Goal: Use online tool/utility: Utilize a website feature to perform a specific function

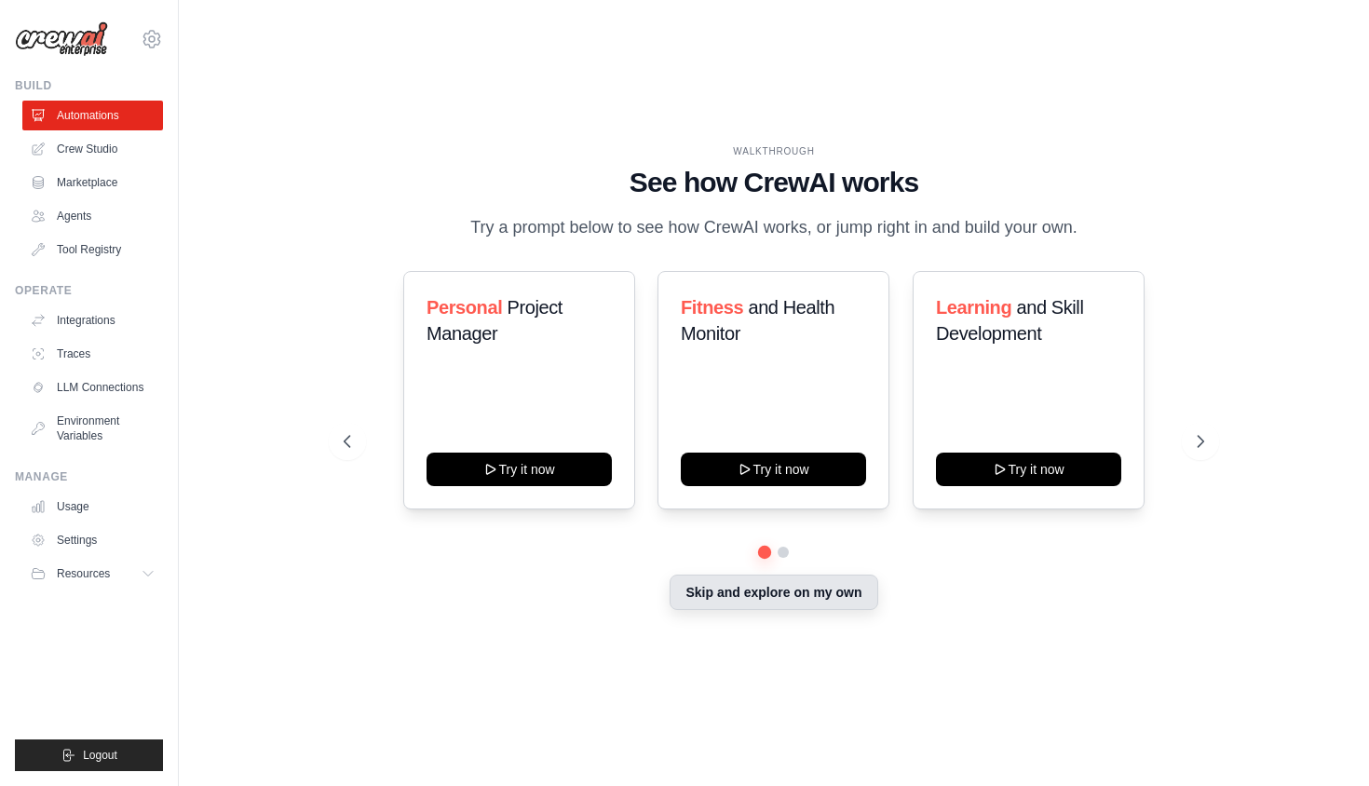
click at [840, 602] on button "Skip and explore on my own" at bounding box center [774, 592] width 208 height 35
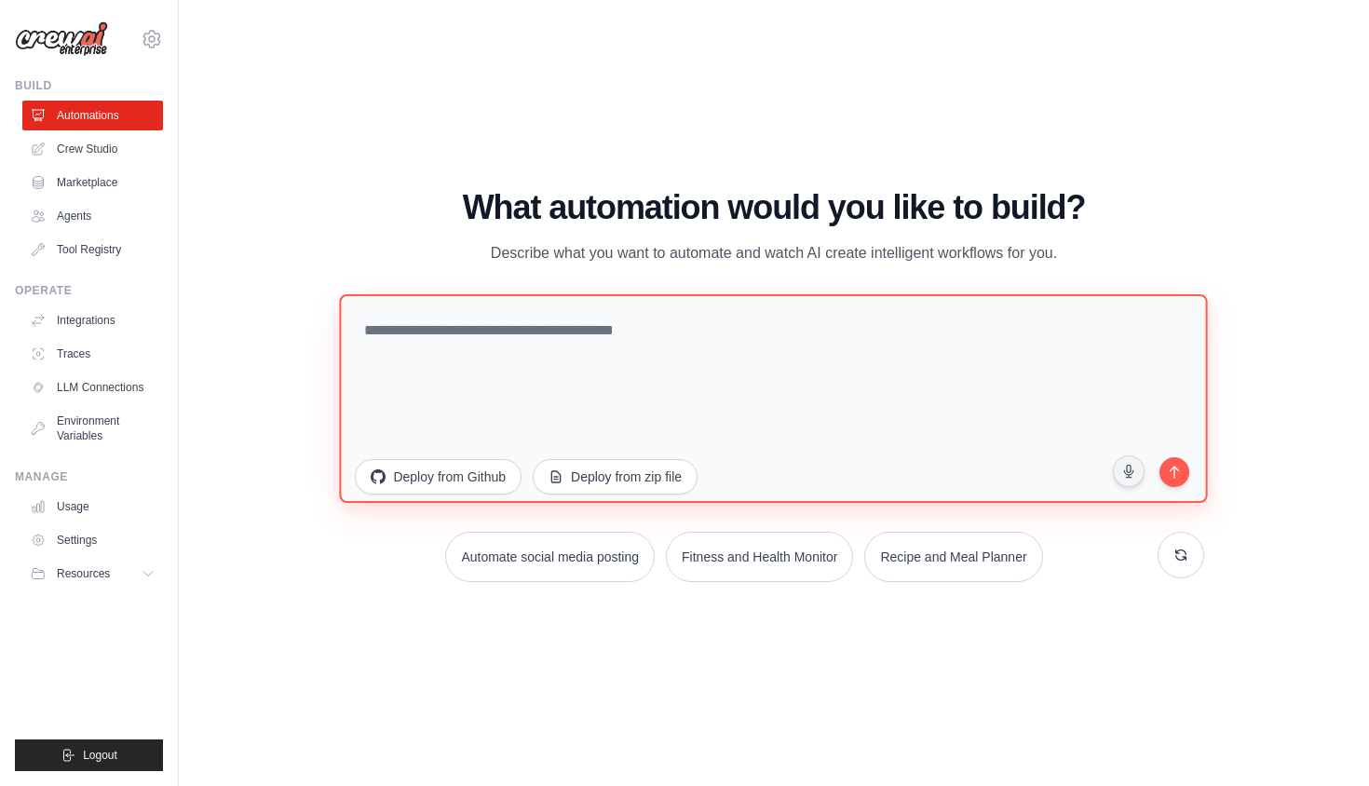
click at [848, 392] on textarea at bounding box center [774, 398] width 868 height 209
type textarea "*"
click at [537, 336] on textarea "**********" at bounding box center [774, 398] width 868 height 209
click at [510, 333] on textarea "**********" at bounding box center [774, 398] width 868 height 209
click at [608, 336] on textarea "**********" at bounding box center [774, 398] width 868 height 209
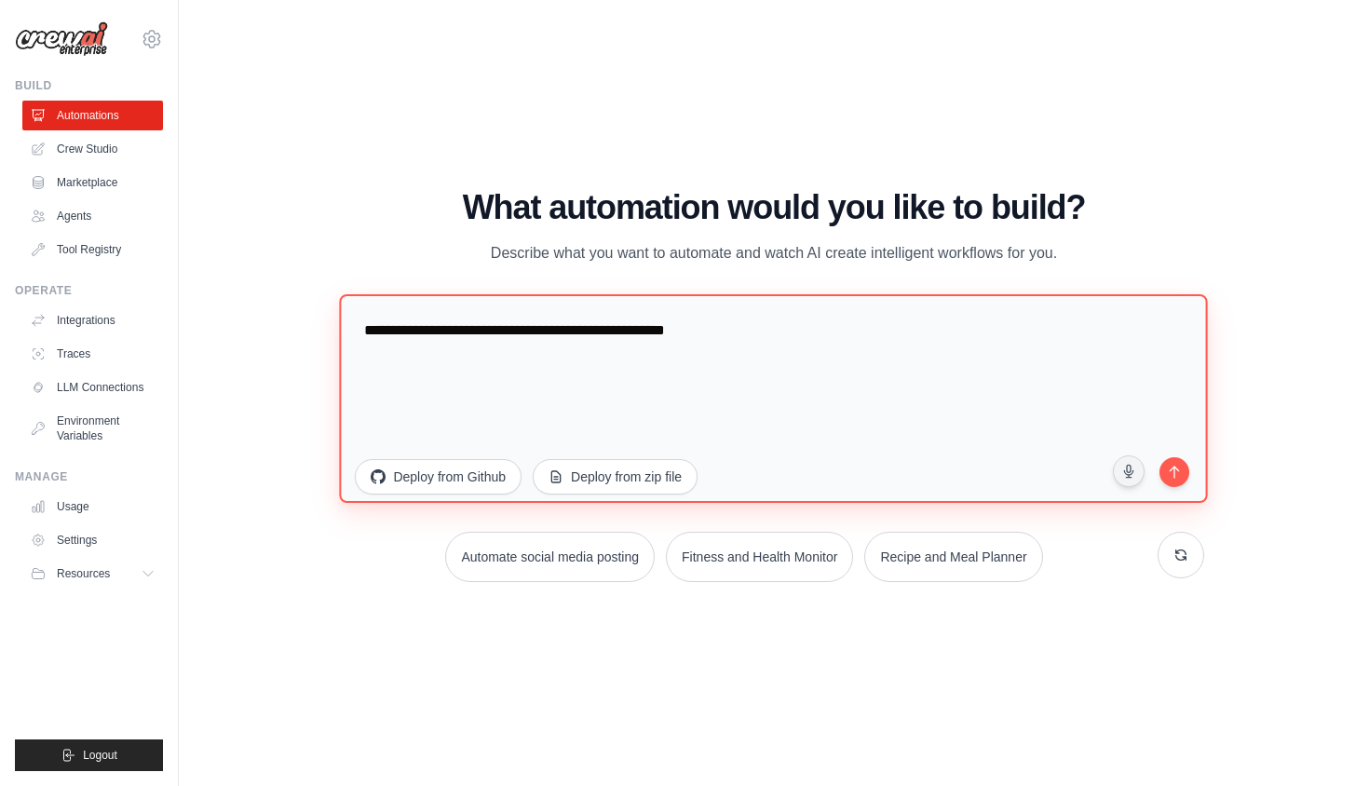
click at [692, 337] on textarea "**********" at bounding box center [774, 398] width 868 height 209
click at [706, 337] on textarea "**********" at bounding box center [774, 398] width 868 height 209
type textarea "**********"
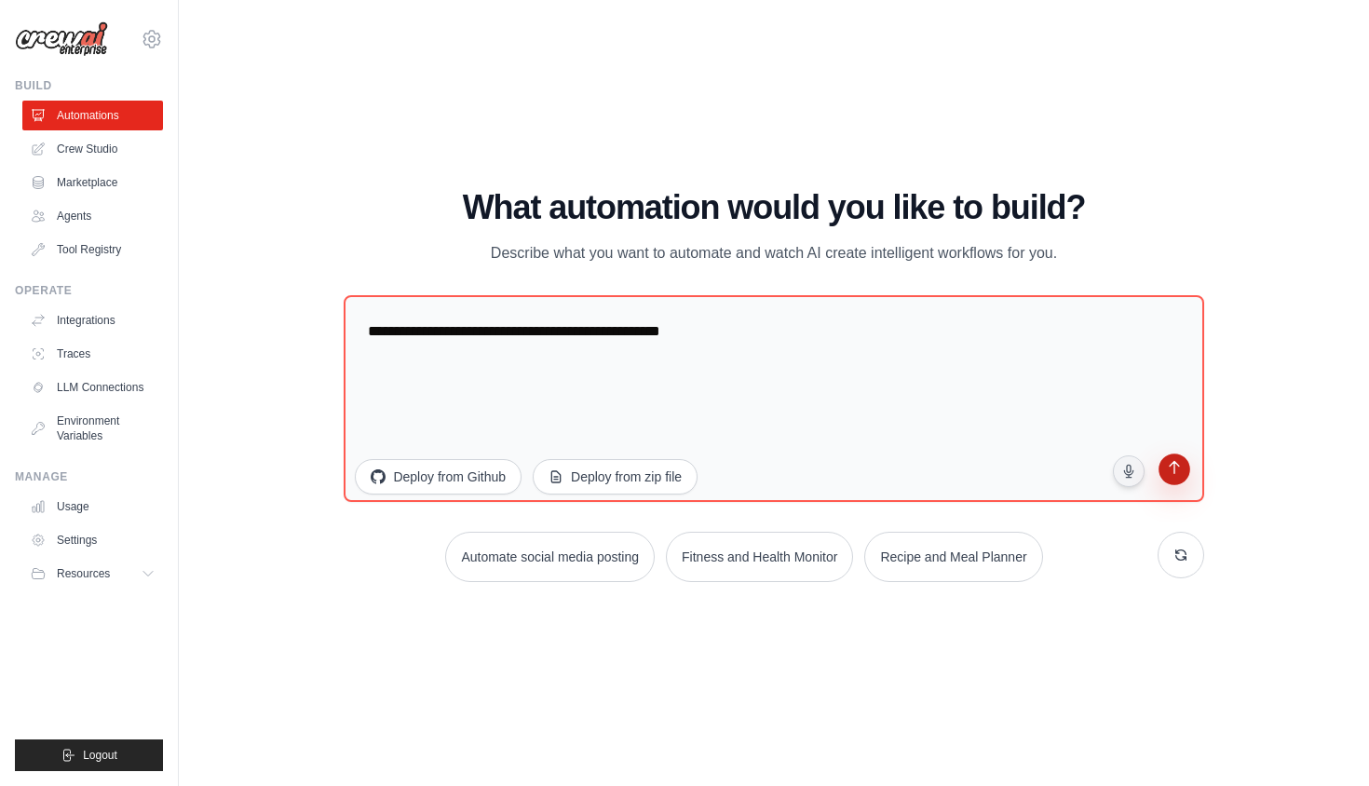
click at [1186, 483] on button "submit" at bounding box center [1174, 473] width 36 height 36
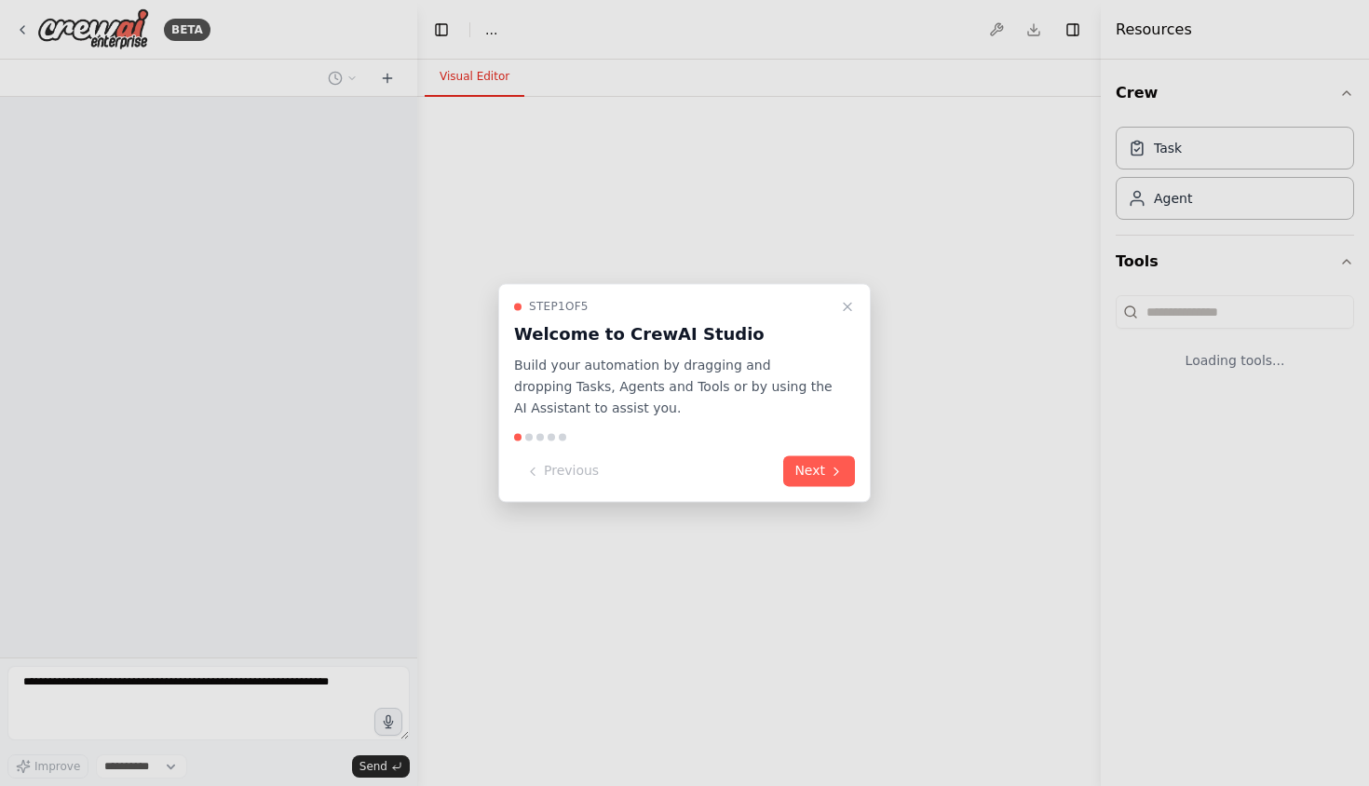
select select "****"
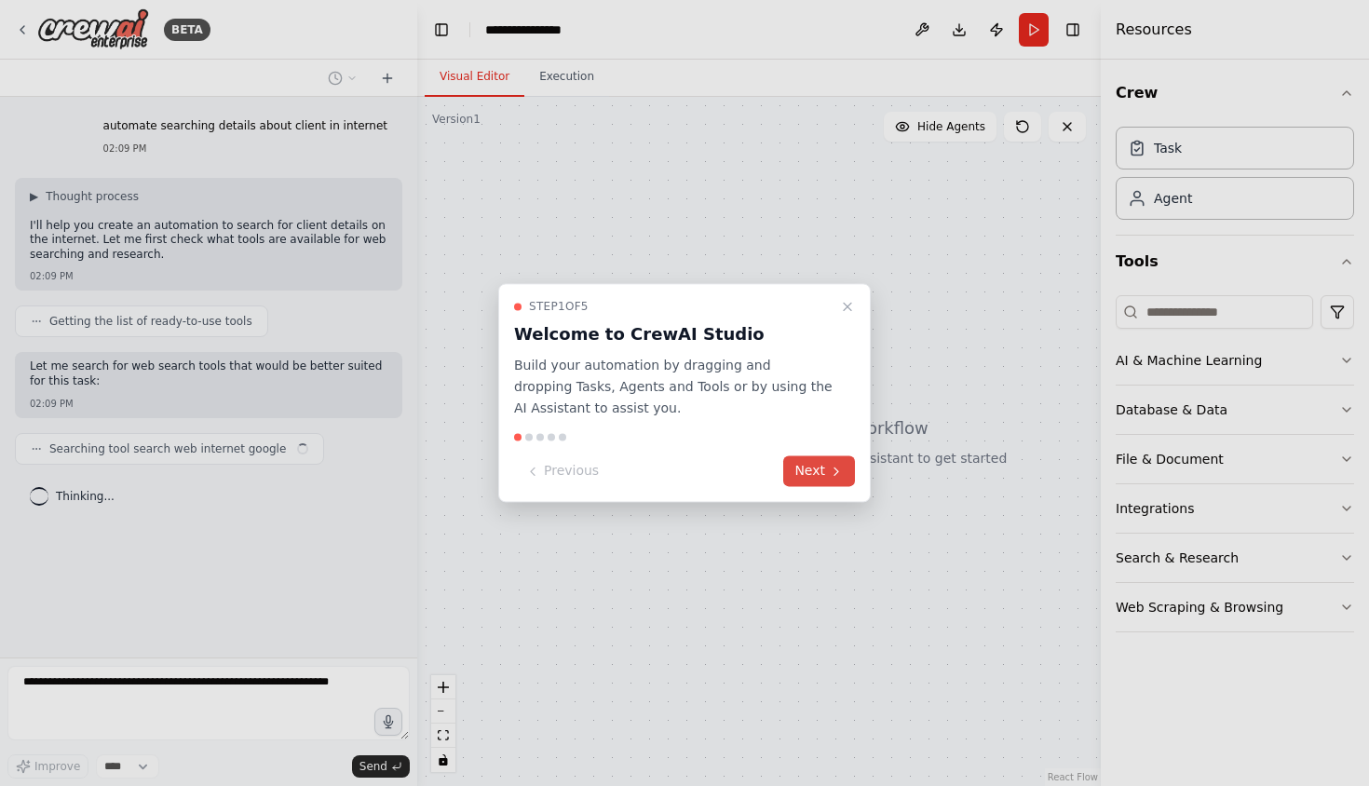
click at [816, 469] on button "Next" at bounding box center [819, 471] width 72 height 31
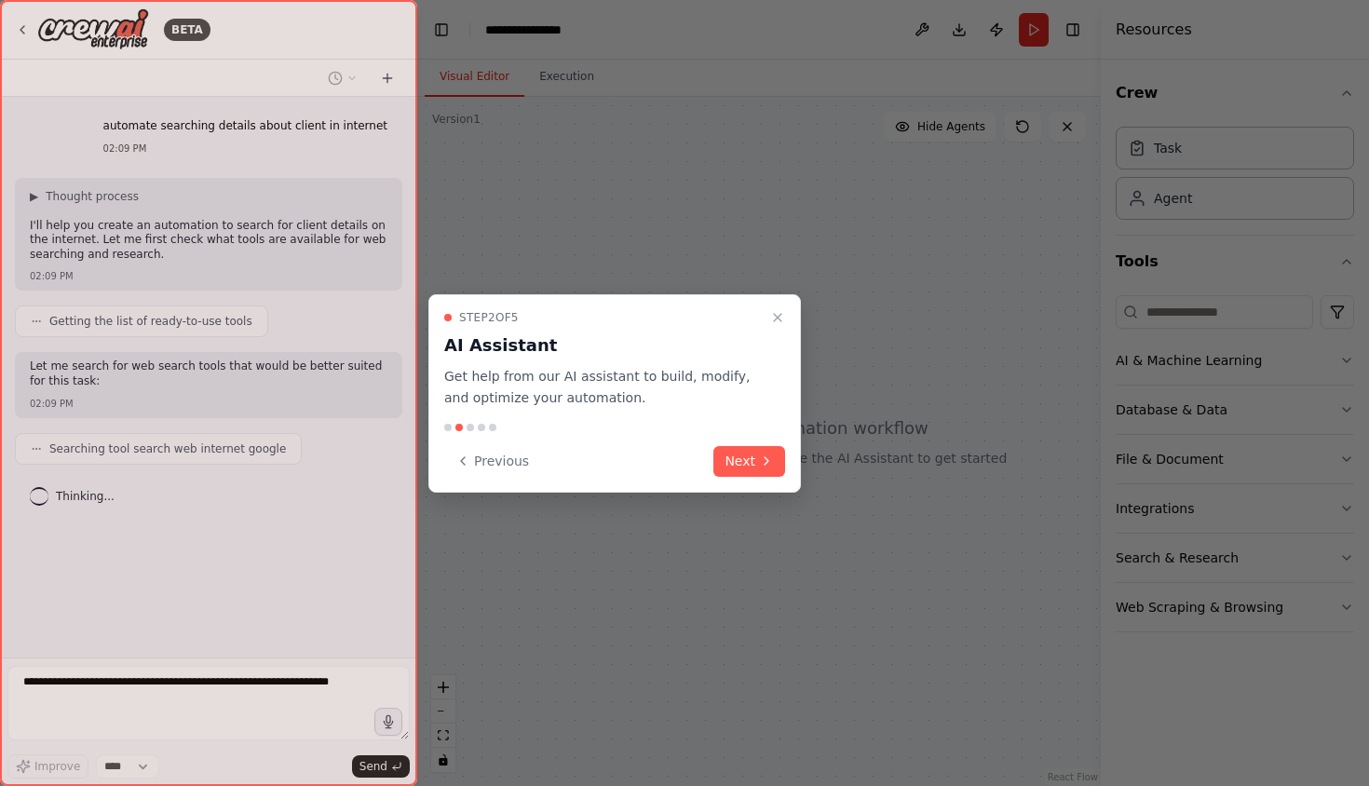
click at [811, 477] on div at bounding box center [684, 393] width 1369 height 786
click at [766, 472] on button "Next" at bounding box center [749, 461] width 72 height 31
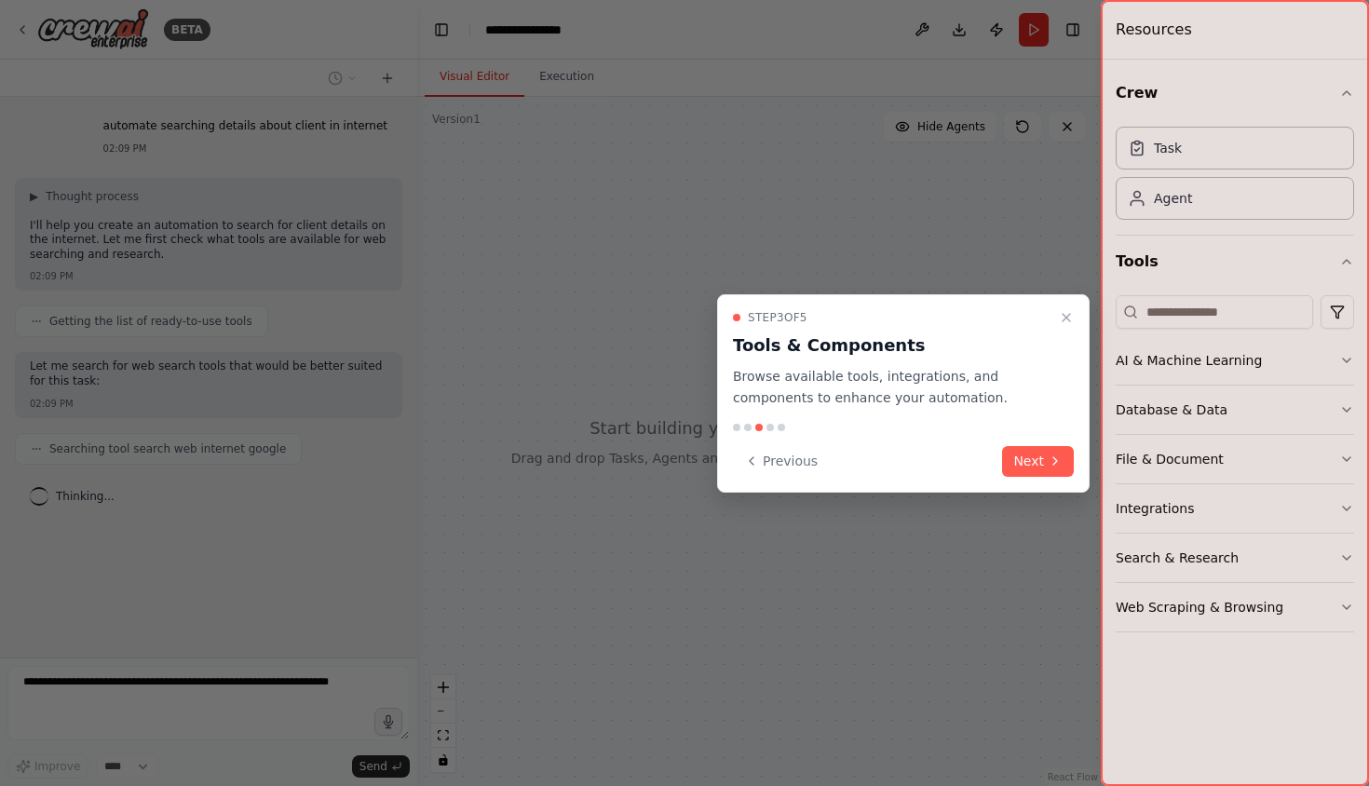
click at [1000, 466] on div "Previous Next" at bounding box center [903, 461] width 341 height 31
click at [1023, 463] on button "Next" at bounding box center [1038, 461] width 72 height 31
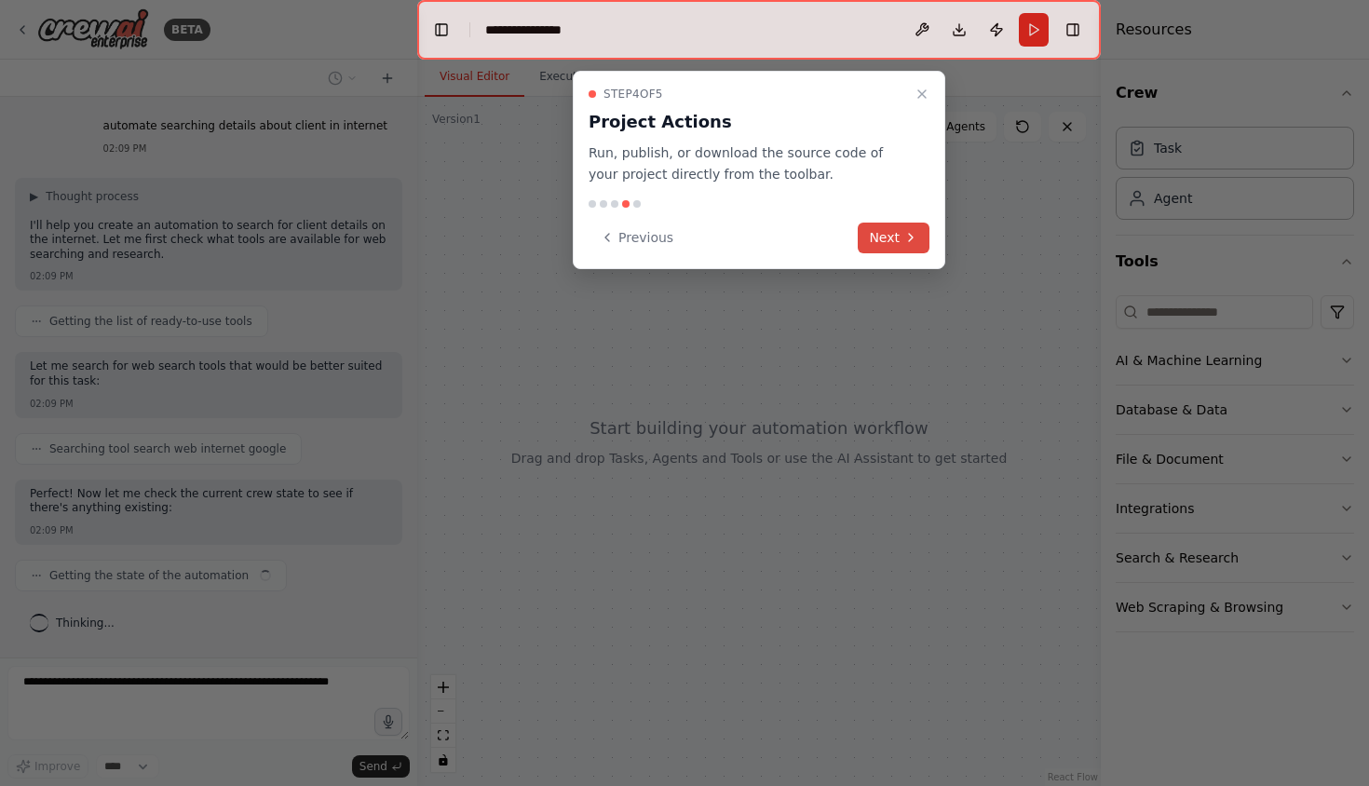
click at [890, 251] on button "Next" at bounding box center [894, 238] width 72 height 31
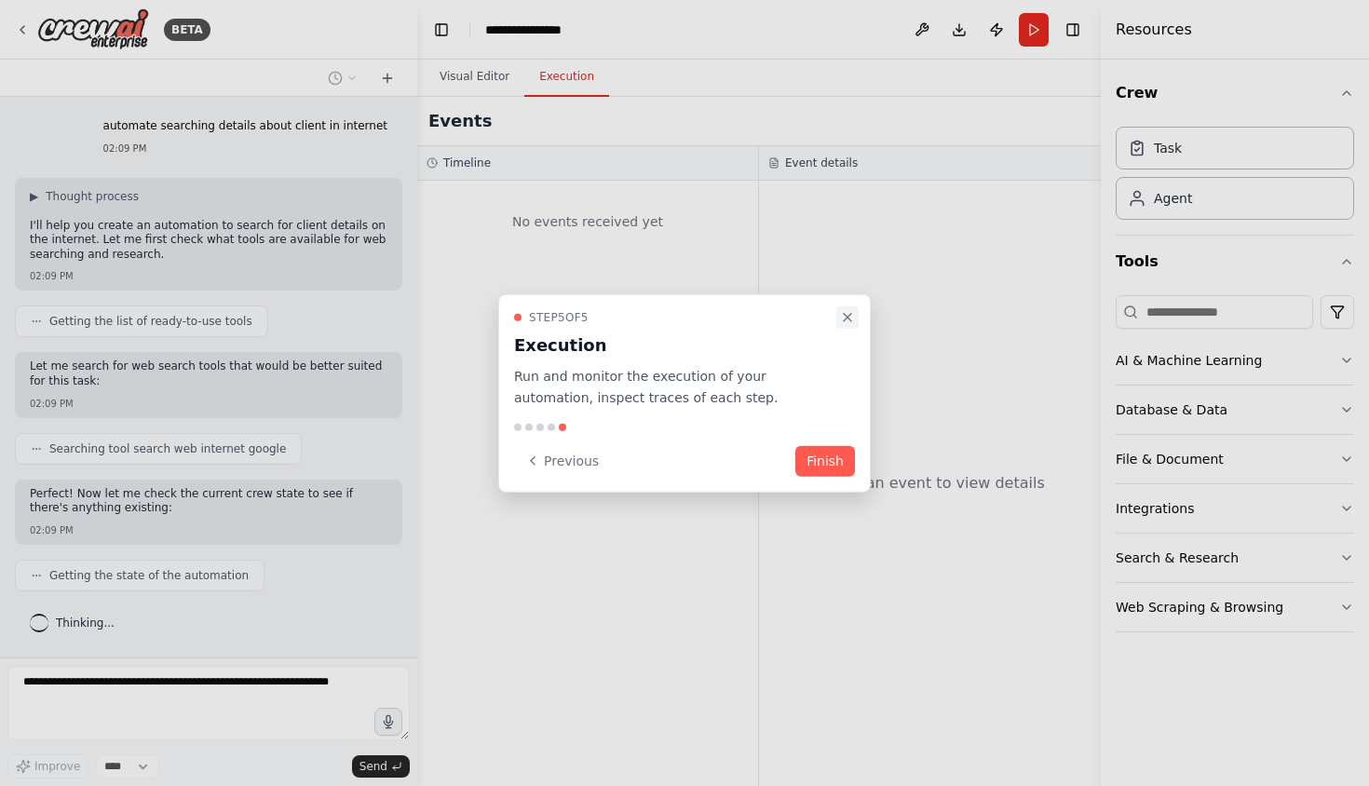
click at [851, 311] on icon "Close walkthrough" at bounding box center [847, 317] width 15 height 15
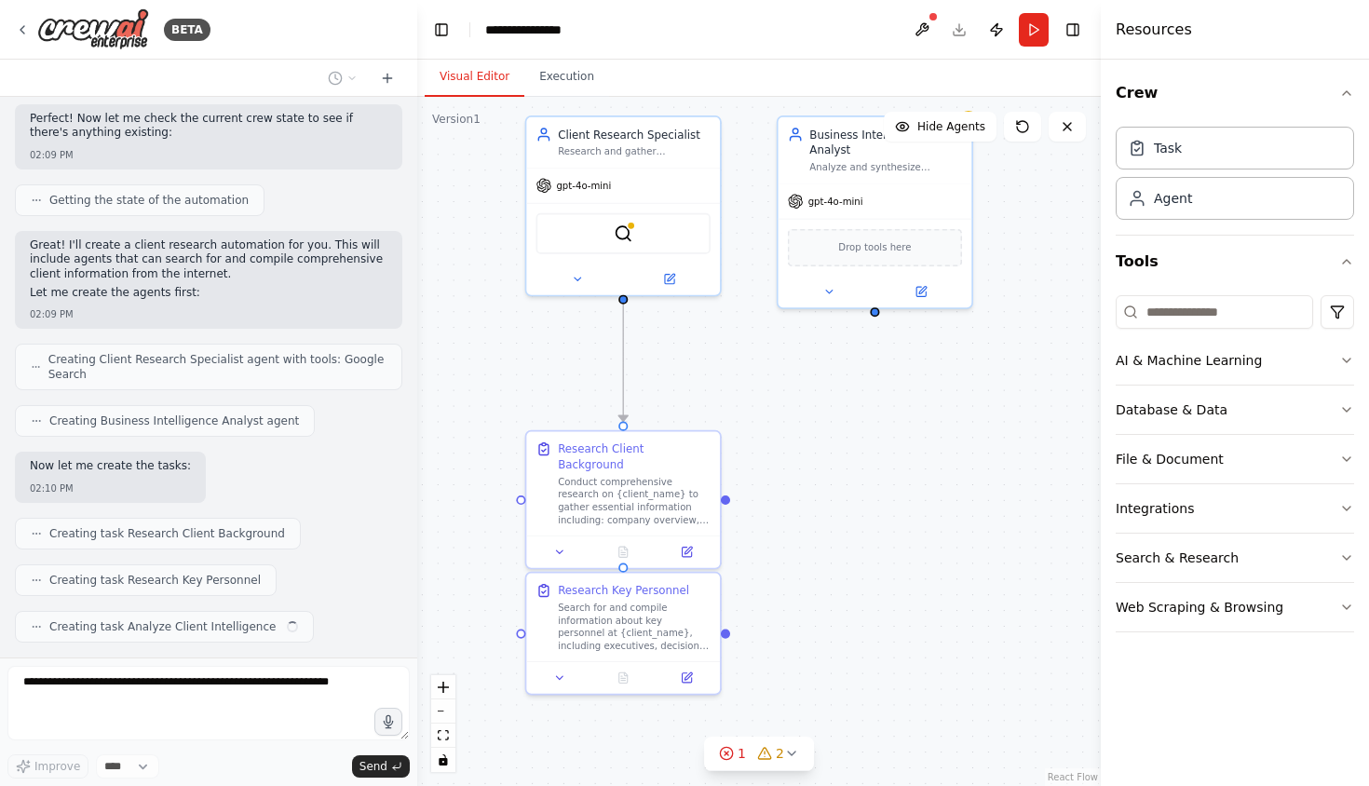
scroll to position [422, 0]
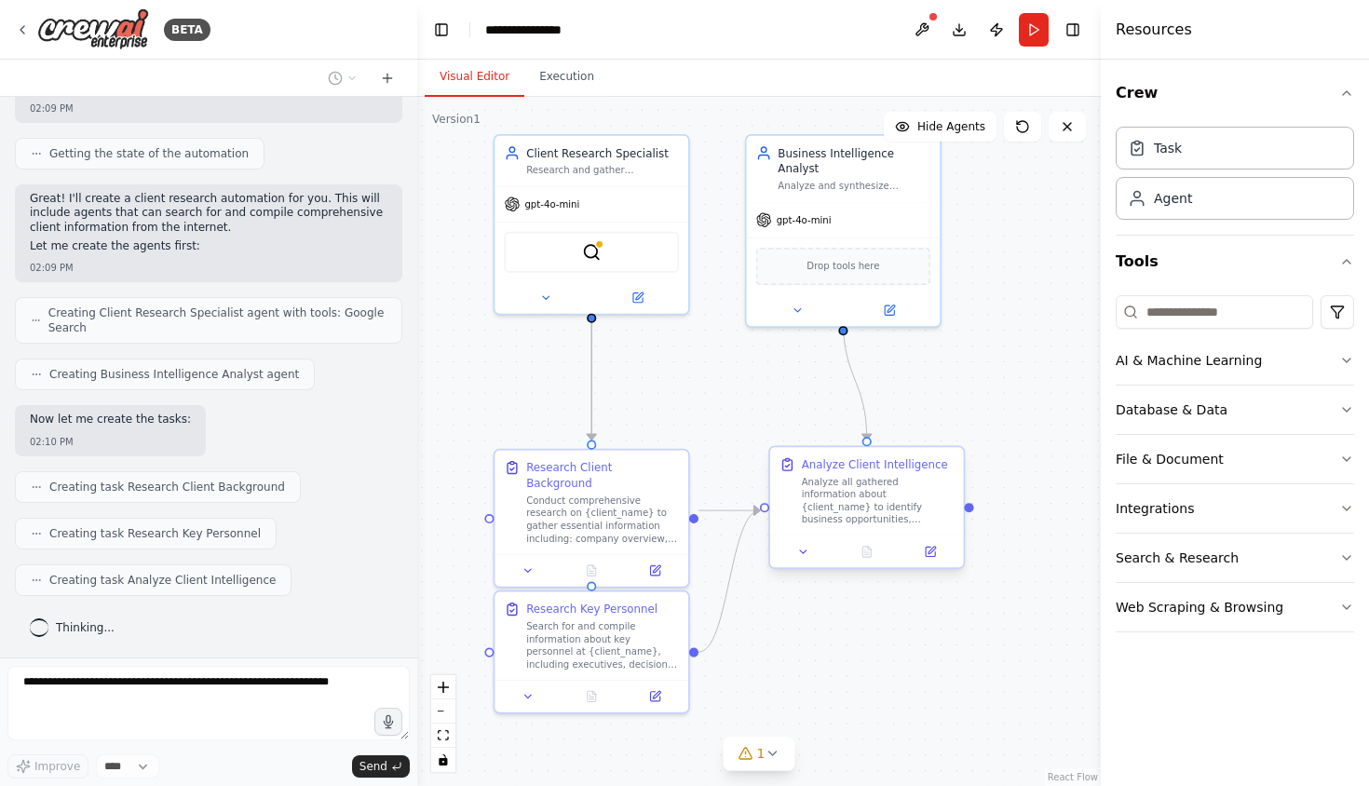
drag, startPoint x: 907, startPoint y: 651, endPoint x: 822, endPoint y: 536, distance: 143.3
click at [822, 536] on div ".deletable-edge-delete-btn { width: 20px; height: 20px; border: 0px solid #ffff…" at bounding box center [759, 441] width 684 height 689
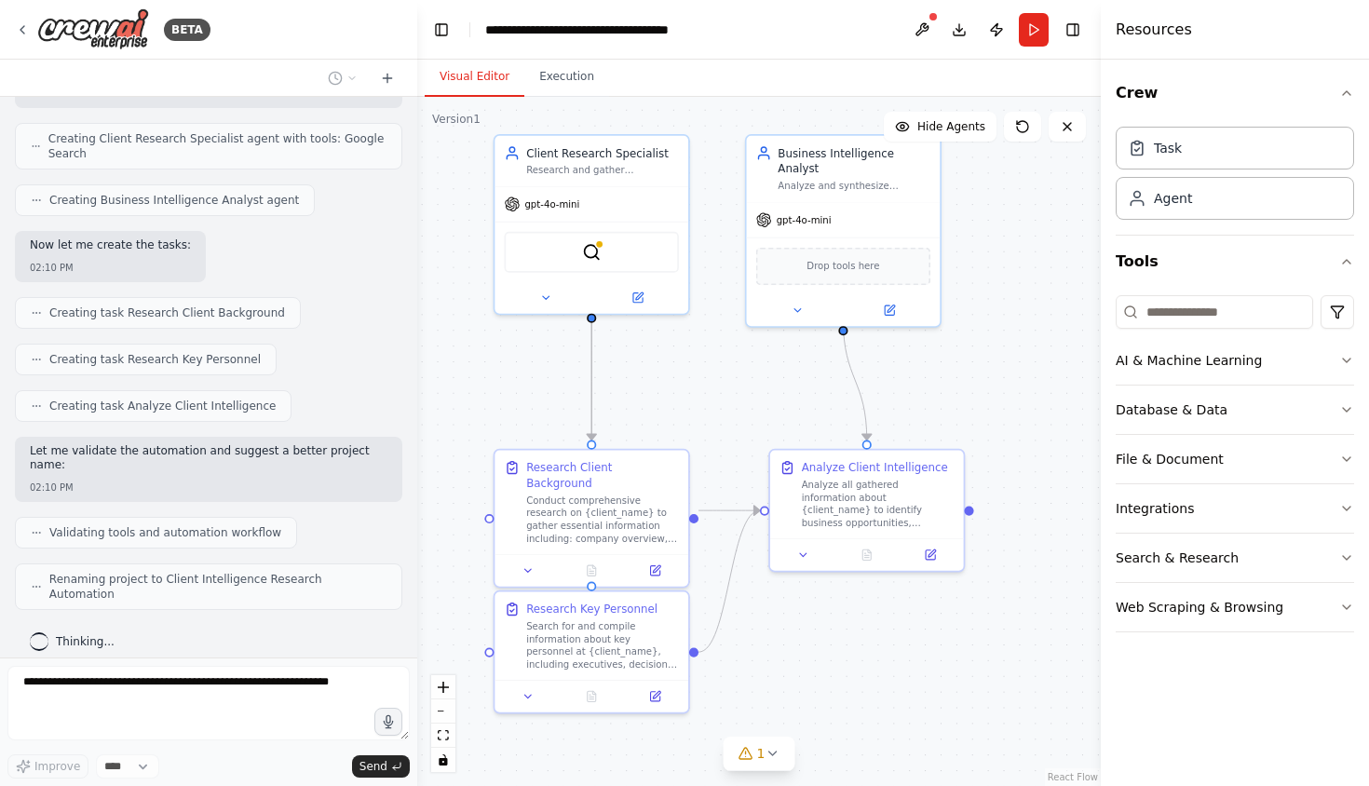
scroll to position [581, 0]
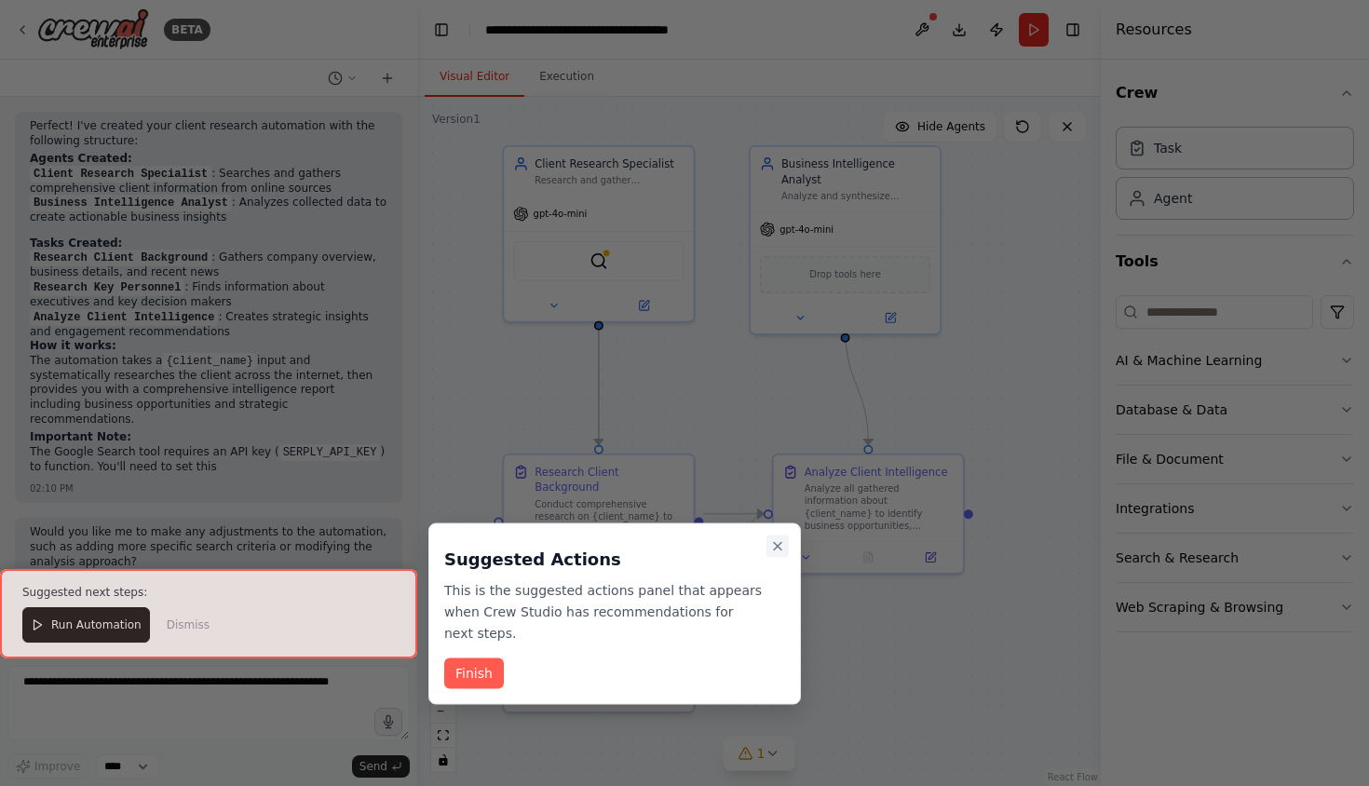
click at [781, 546] on icon "Close walkthrough" at bounding box center [777, 546] width 15 height 15
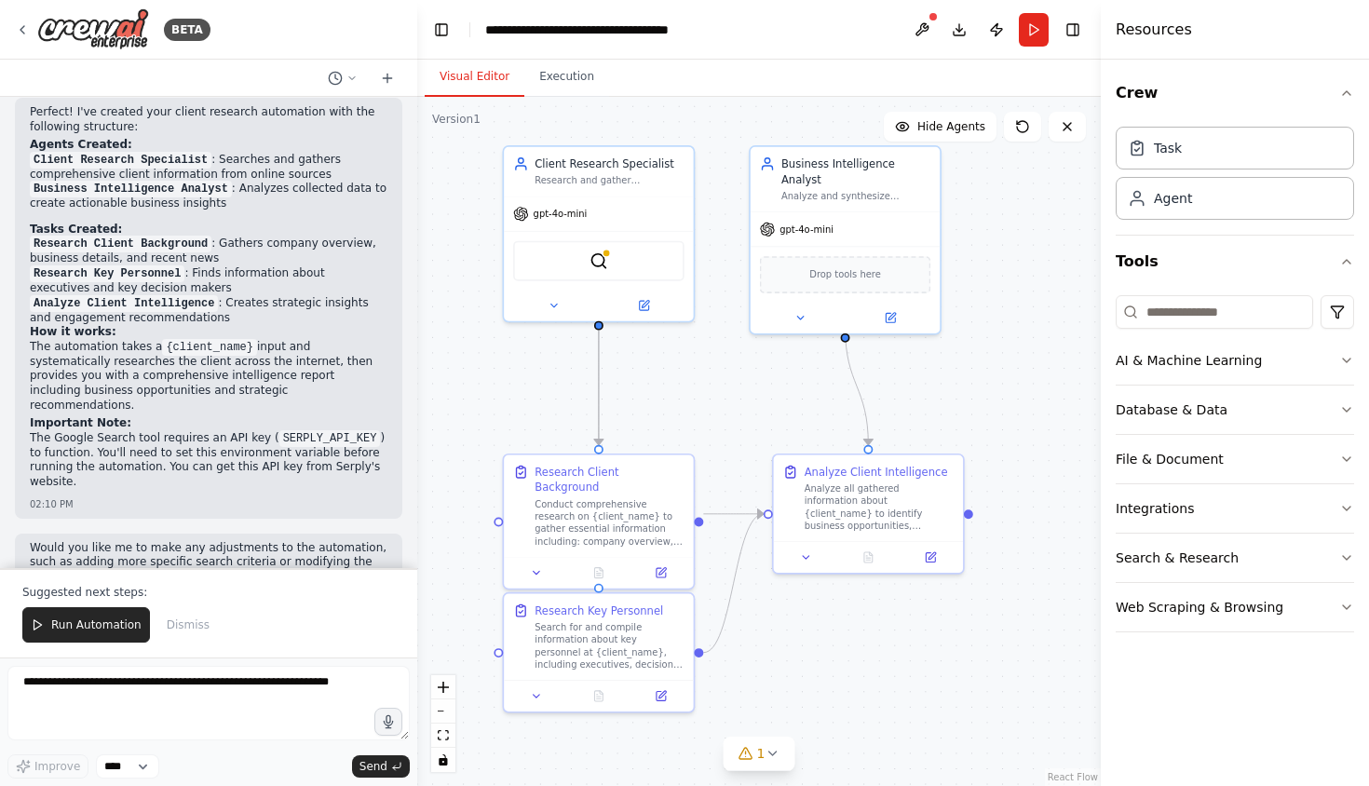
scroll to position [1100, 0]
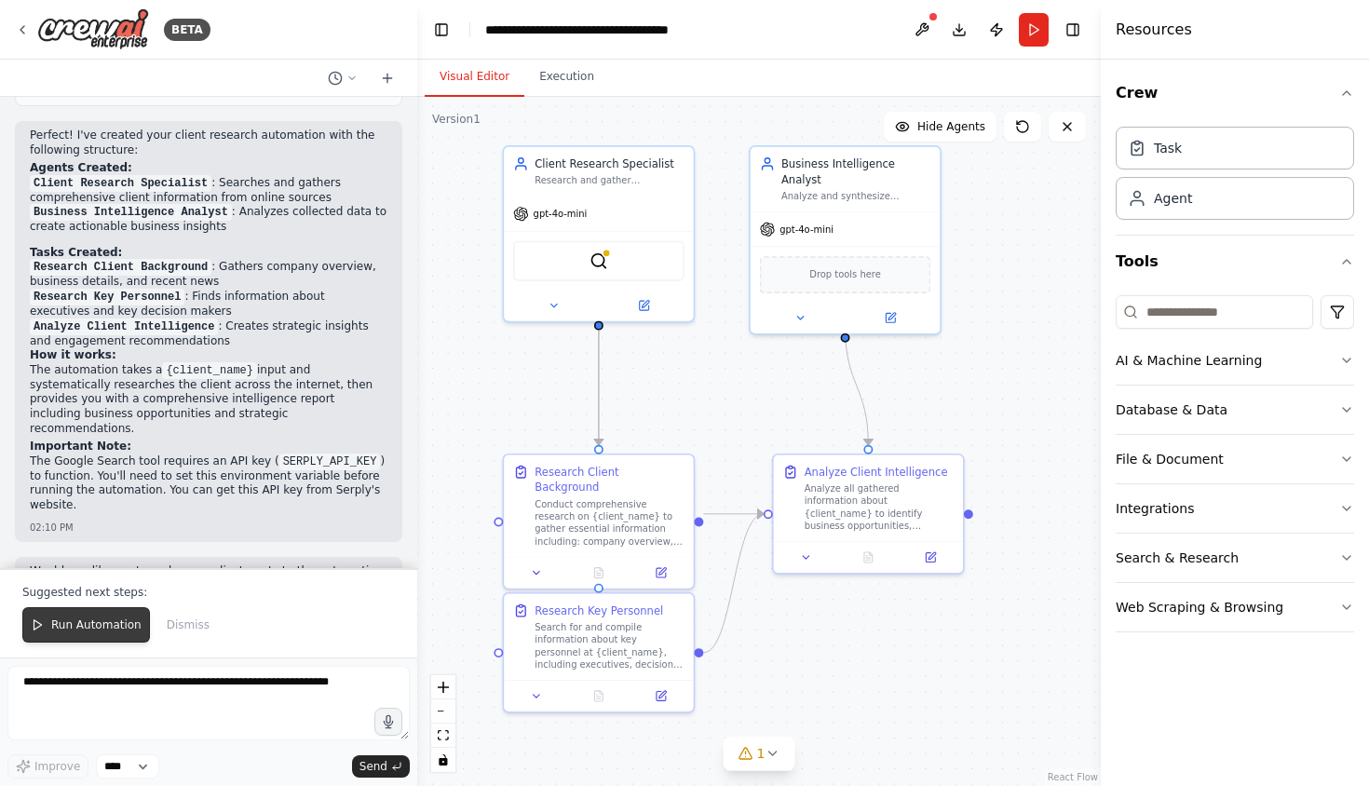
click at [71, 633] on button "Run Automation" at bounding box center [86, 624] width 128 height 35
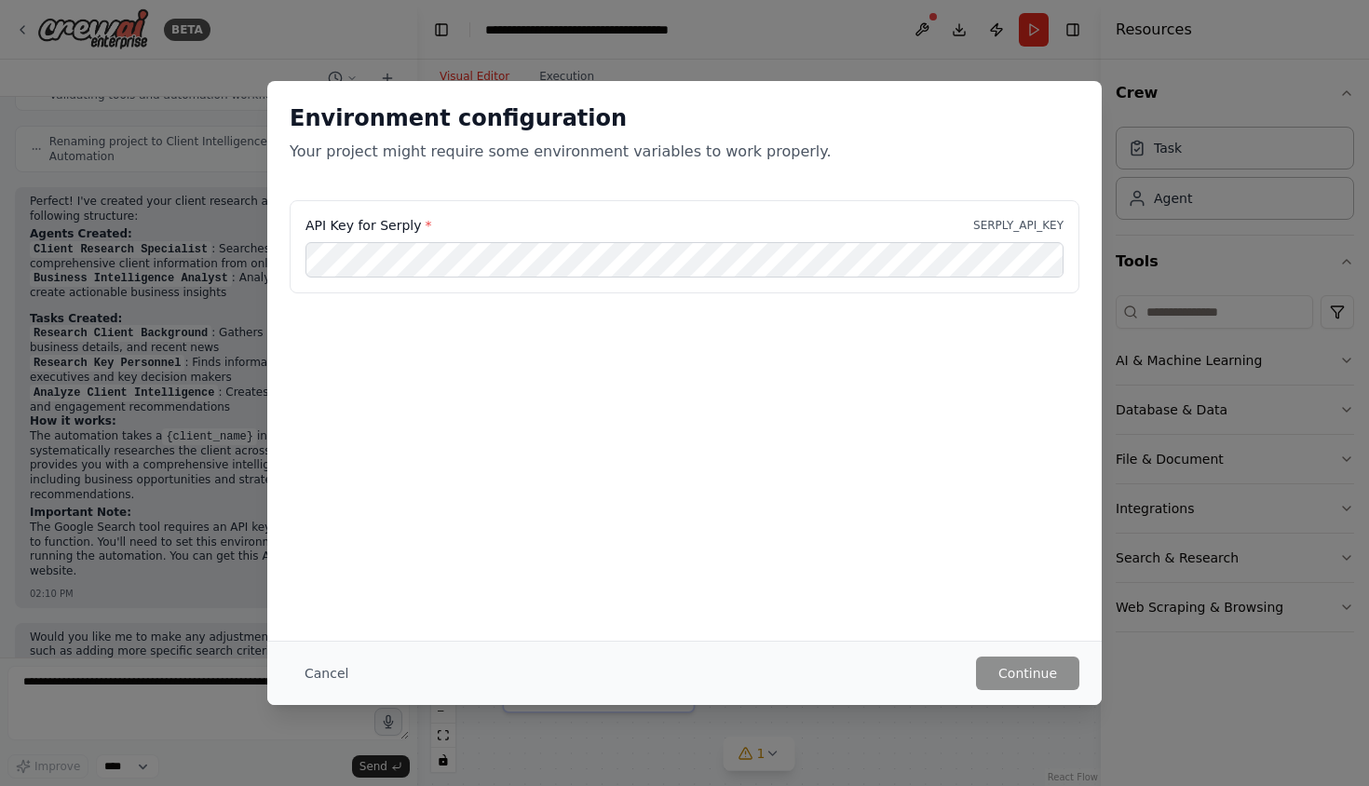
click at [482, 228] on div "API Key for Serply * SERPLY_API_KEY" at bounding box center [685, 225] width 758 height 19
click at [391, 226] on label "API Key for Serply *" at bounding box center [369, 225] width 126 height 19
copy label "Serply"
click at [857, 81] on div "Environment configuration Your project might require some environment variables…" at bounding box center [684, 140] width 835 height 119
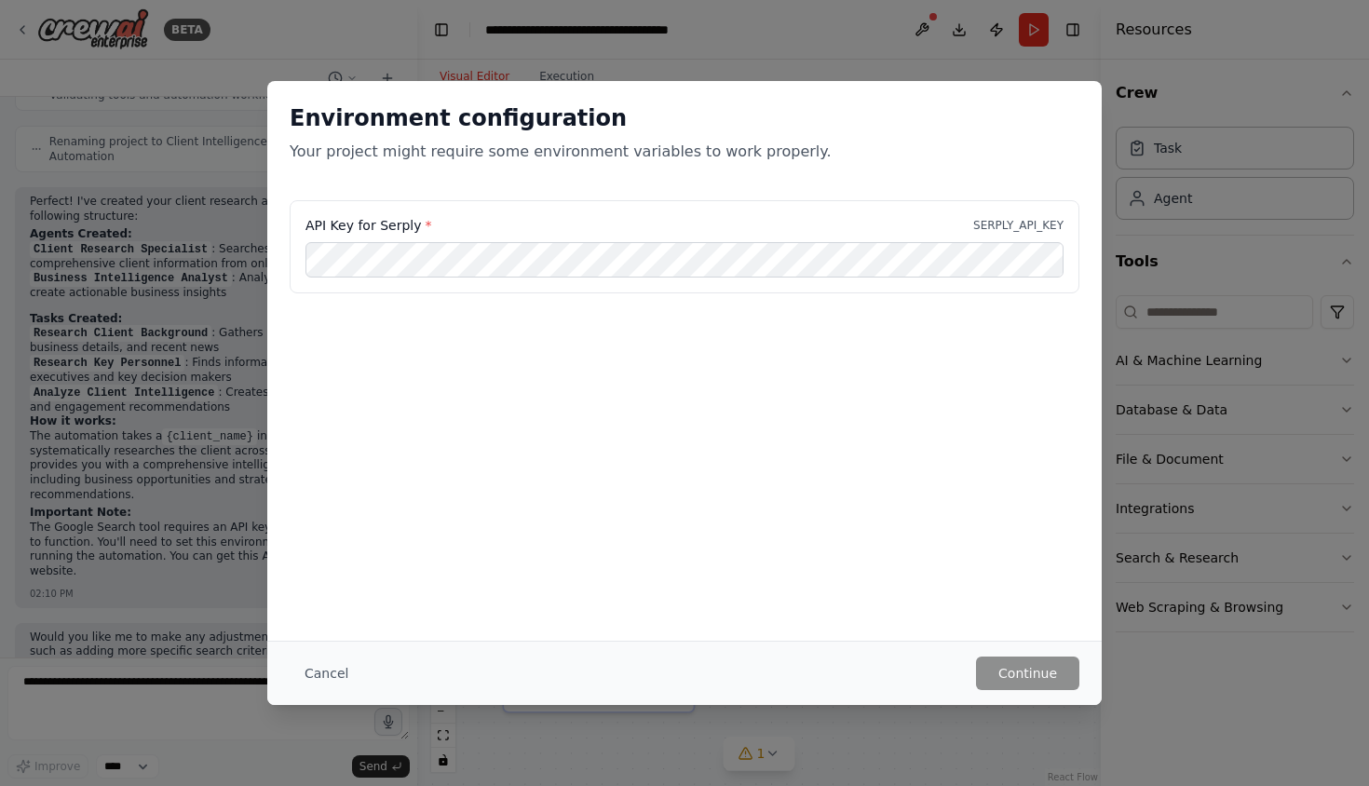
click at [867, 46] on div "Environment configuration Your project might require some environment variables…" at bounding box center [684, 393] width 1369 height 786
click at [334, 674] on button "Cancel" at bounding box center [327, 674] width 74 height 34
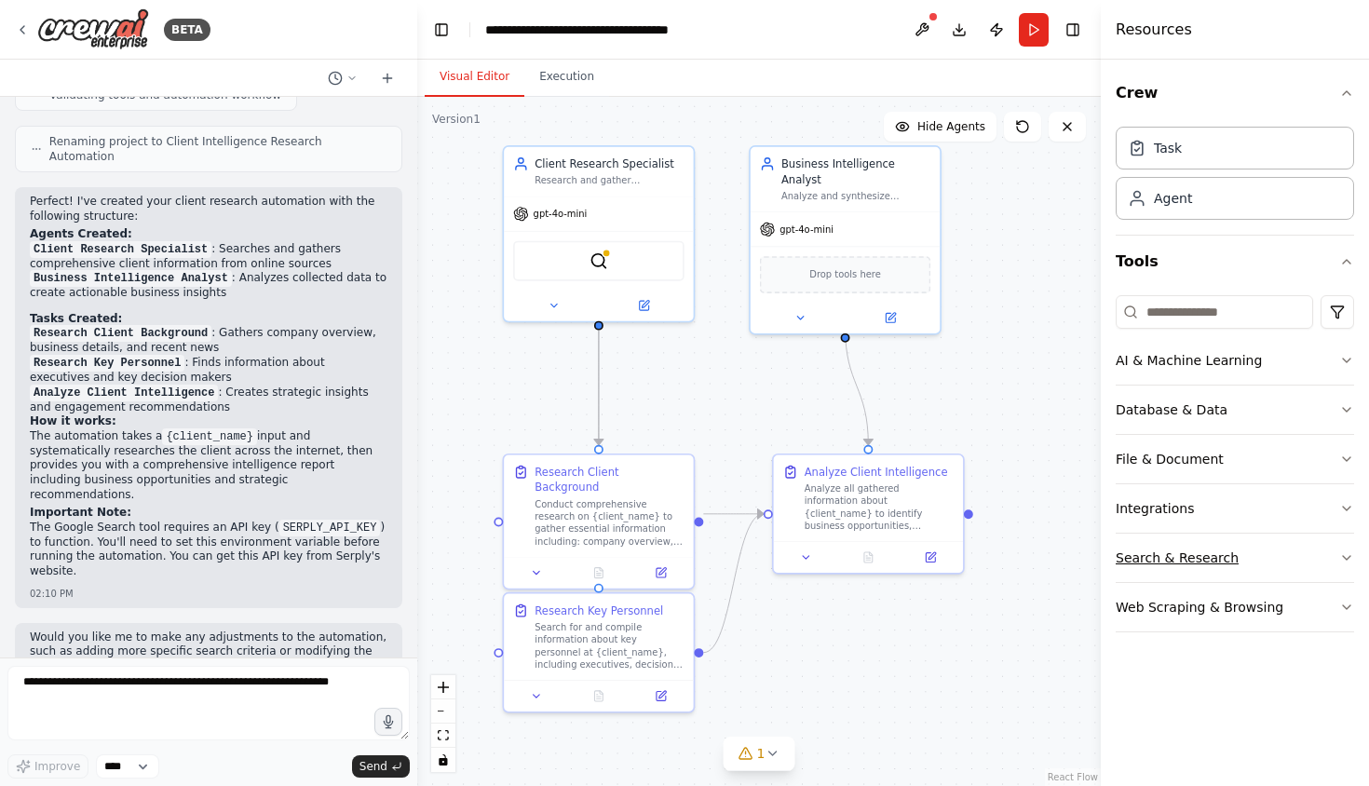
click at [1169, 564] on div "Search & Research" at bounding box center [1177, 558] width 123 height 19
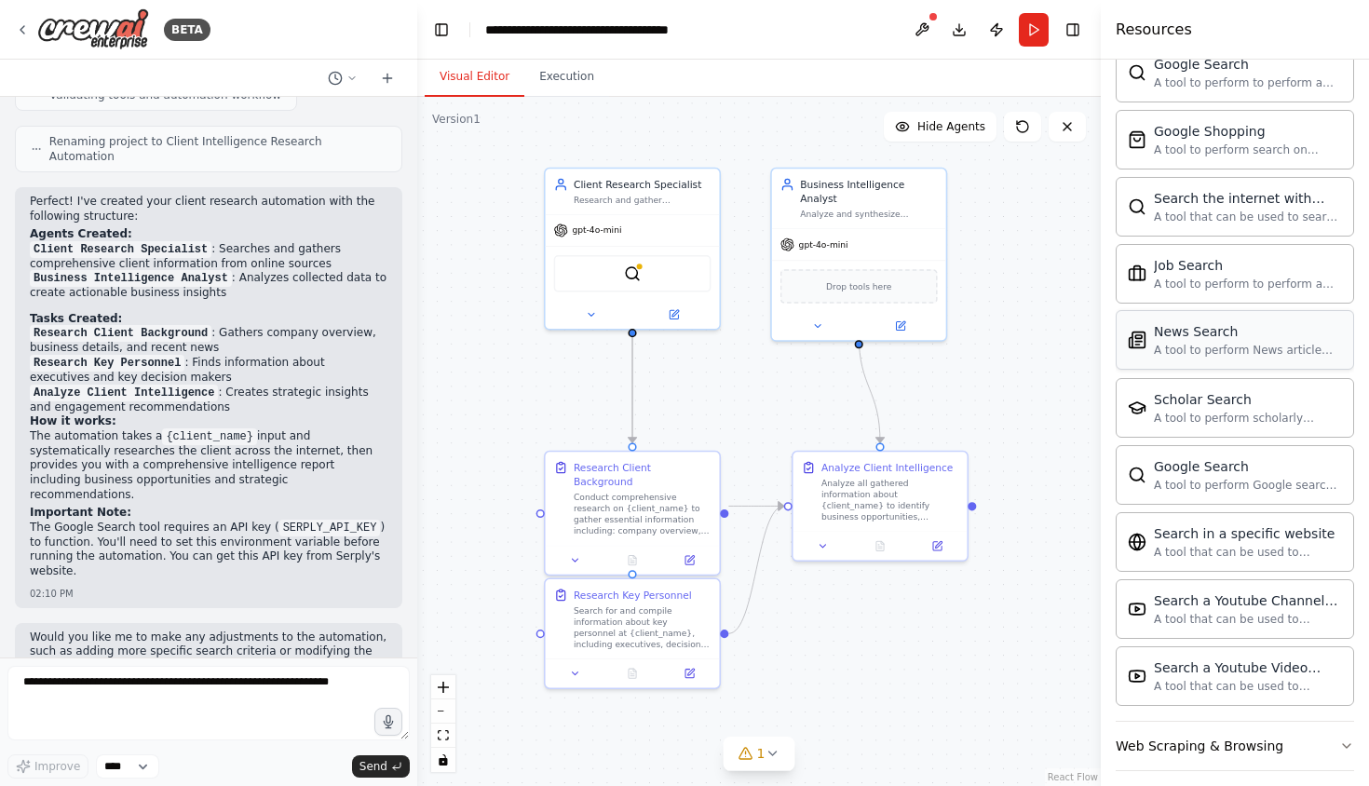
scroll to position [830, 0]
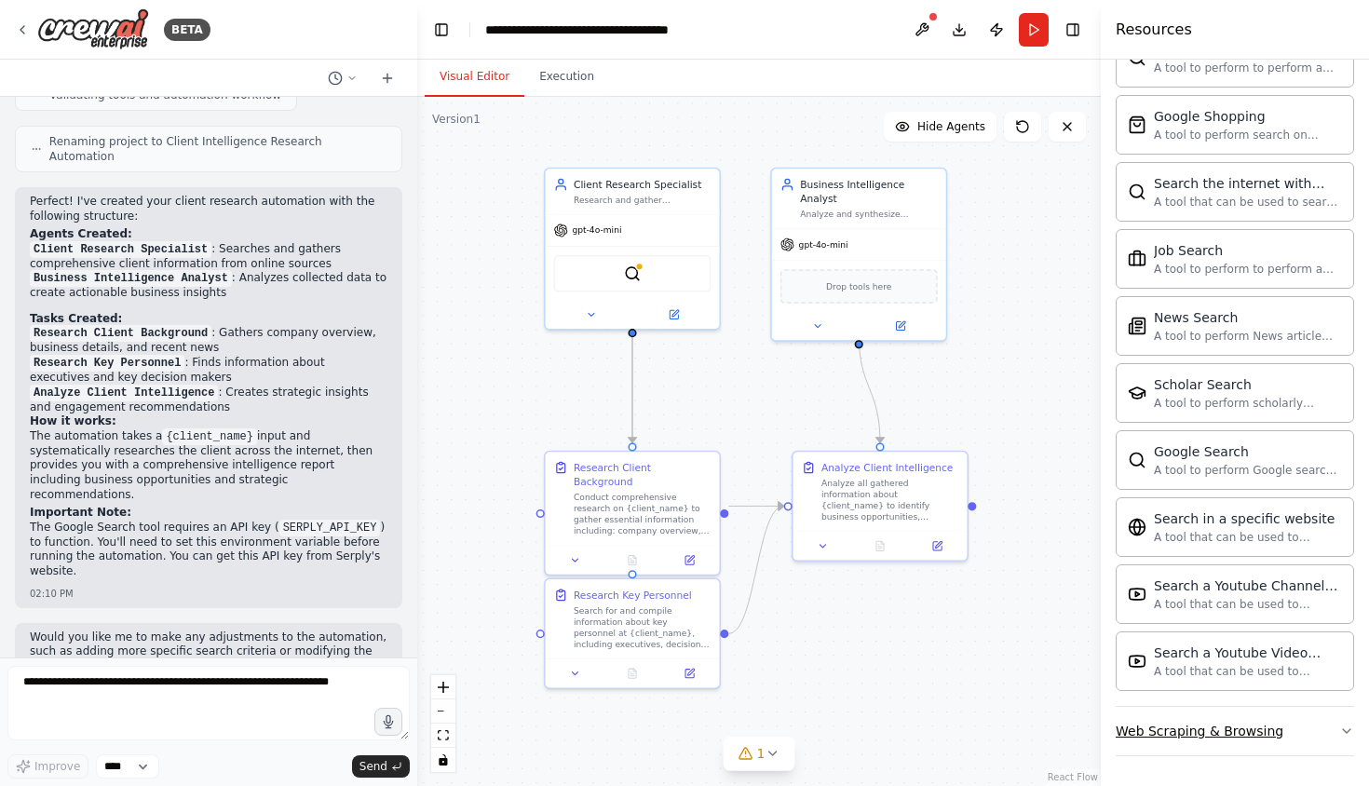
click at [1235, 728] on div "Web Scraping & Browsing" at bounding box center [1200, 731] width 168 height 19
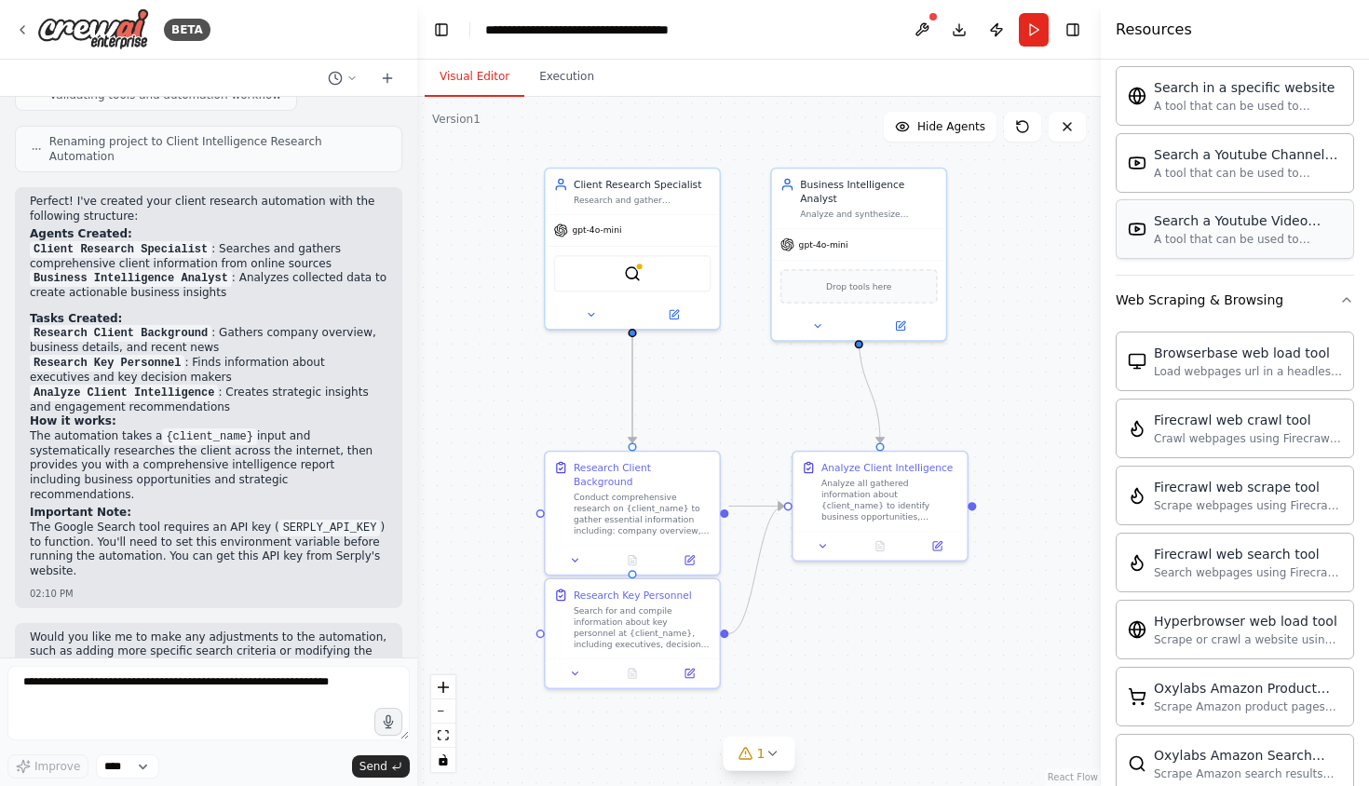
scroll to position [1252, 0]
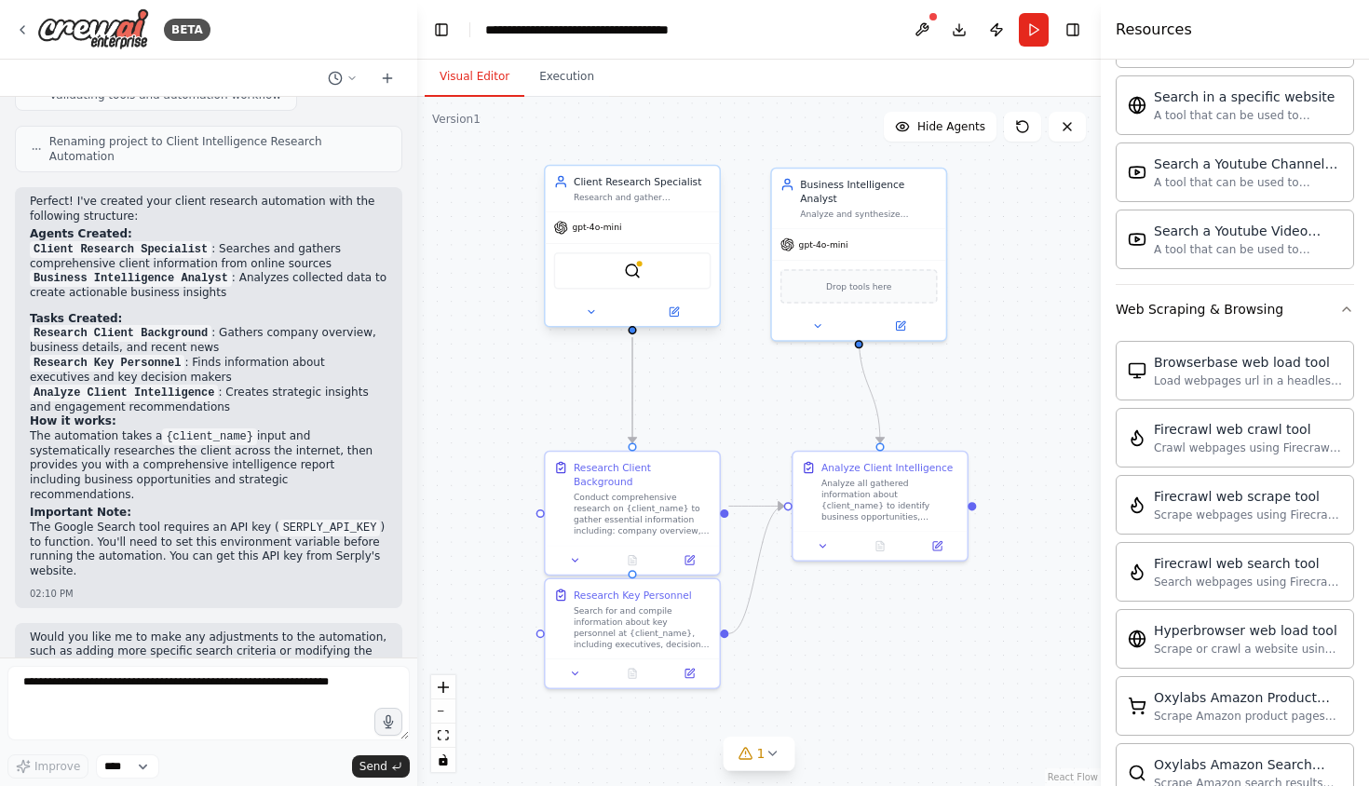
click at [653, 278] on div "SerplyWebSearchTool" at bounding box center [632, 270] width 157 height 37
click at [633, 266] on img at bounding box center [632, 271] width 17 height 17
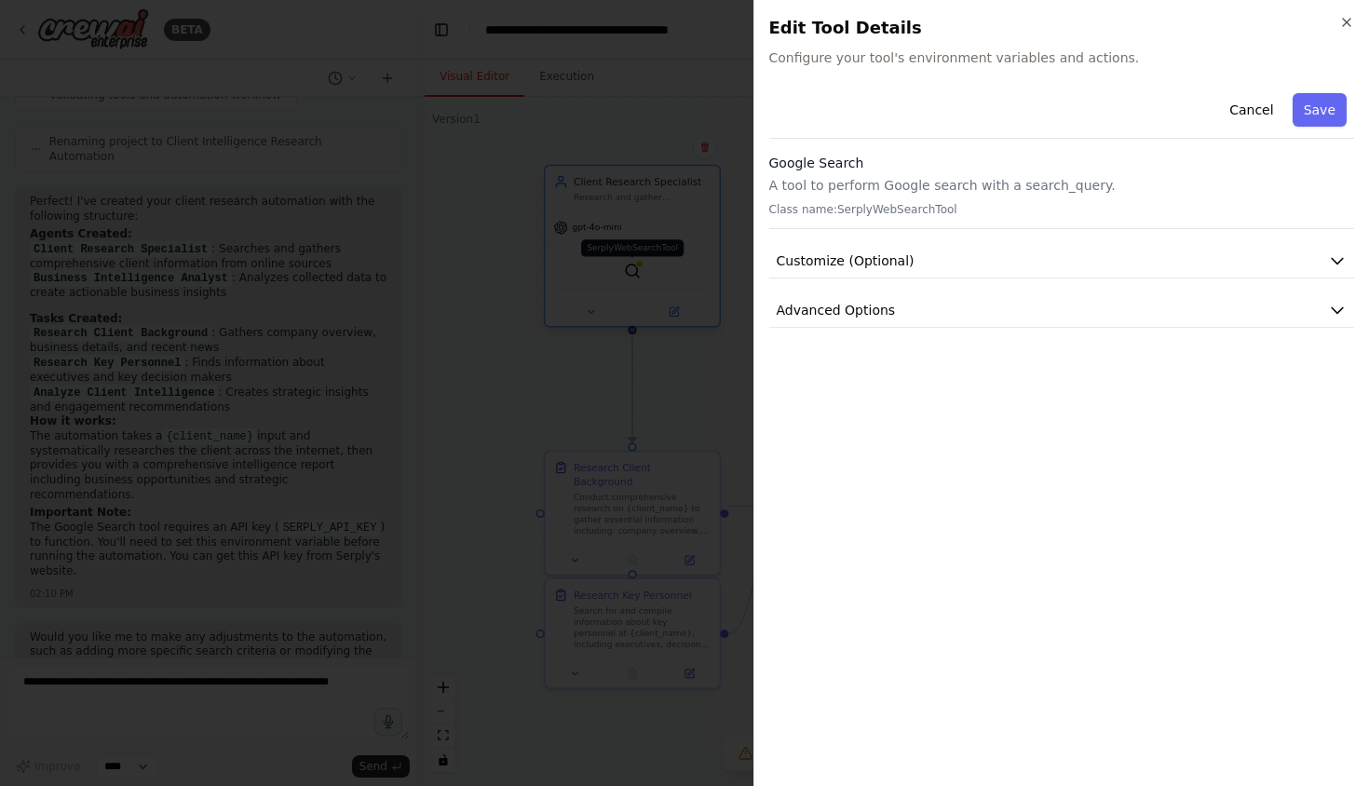
click at [633, 266] on div at bounding box center [684, 393] width 1369 height 786
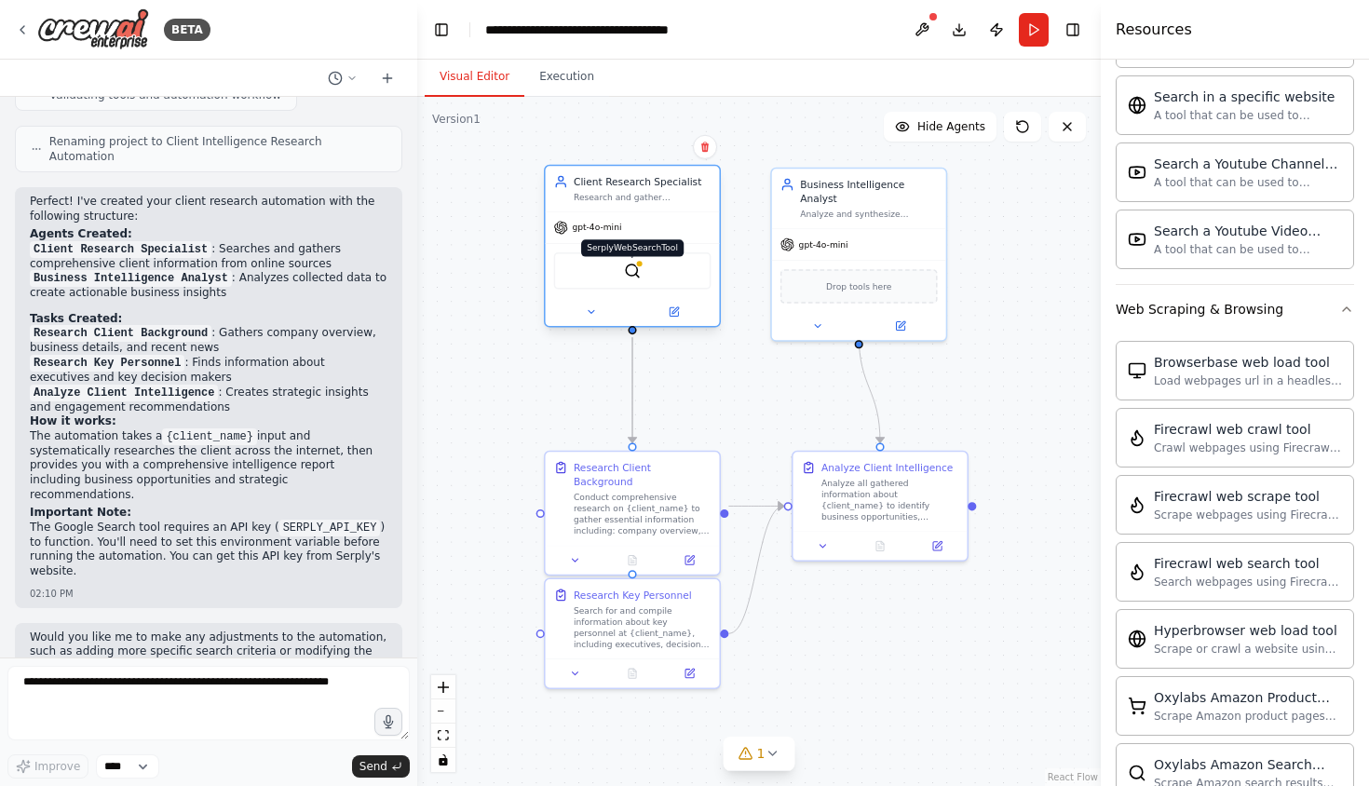
click at [633, 266] on img at bounding box center [632, 271] width 17 height 17
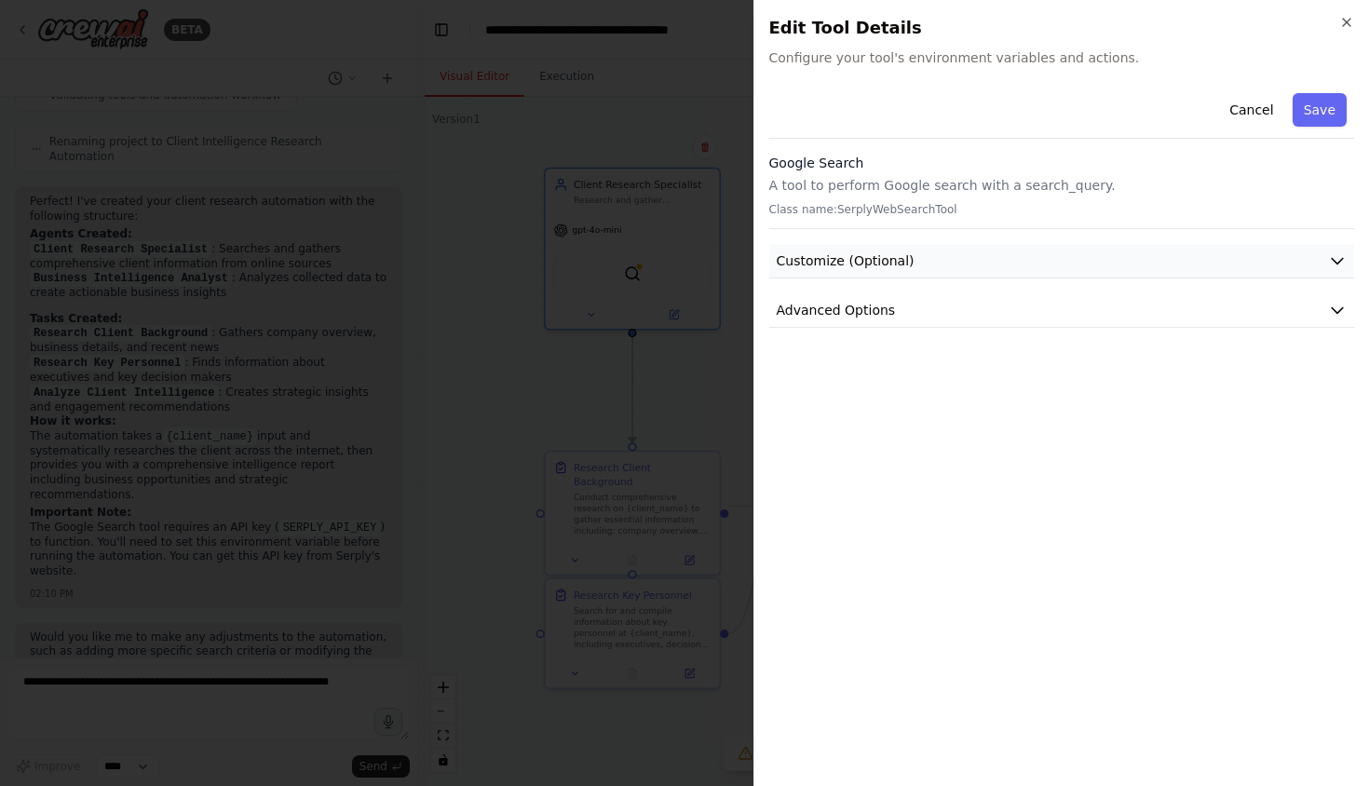
click at [959, 263] on button "Customize (Optional)" at bounding box center [1062, 261] width 586 height 34
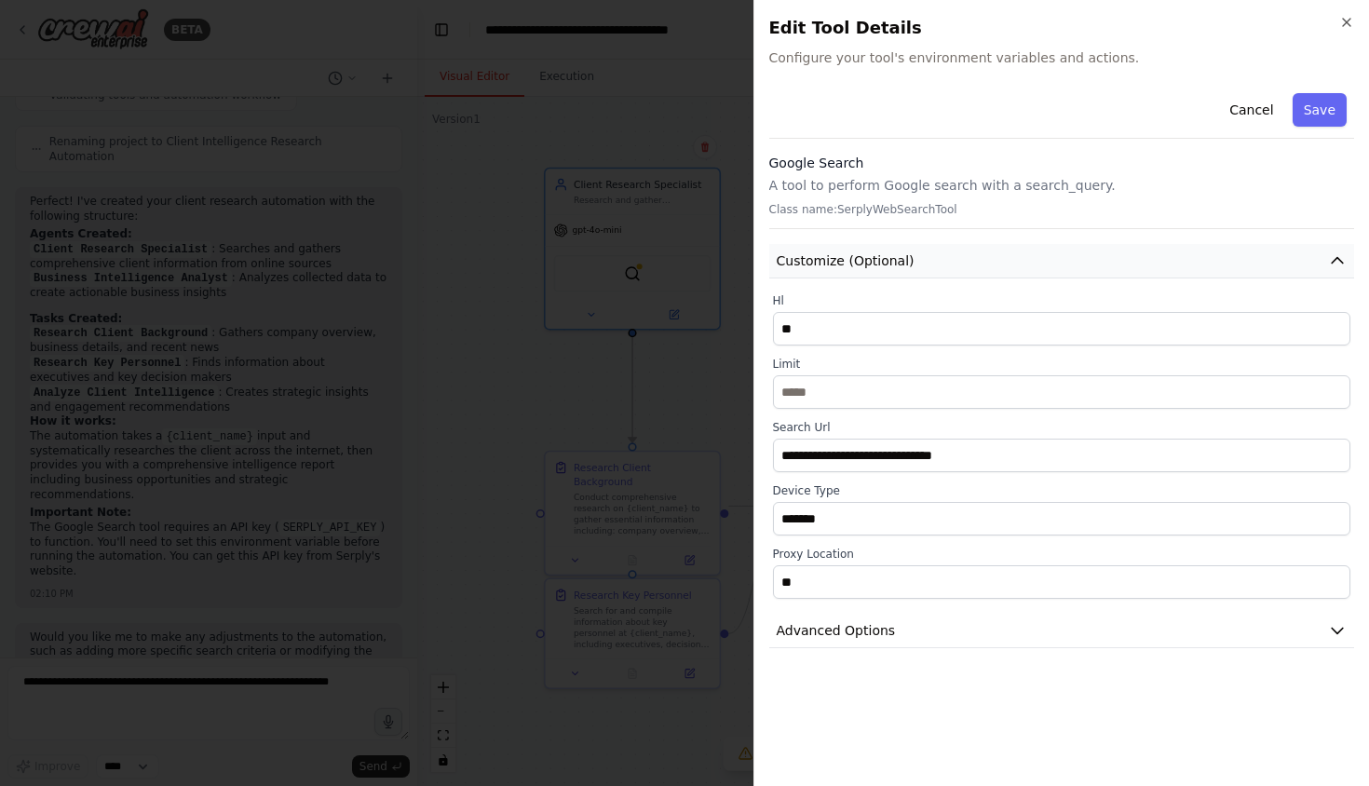
click at [959, 263] on button "Customize (Optional)" at bounding box center [1062, 261] width 586 height 34
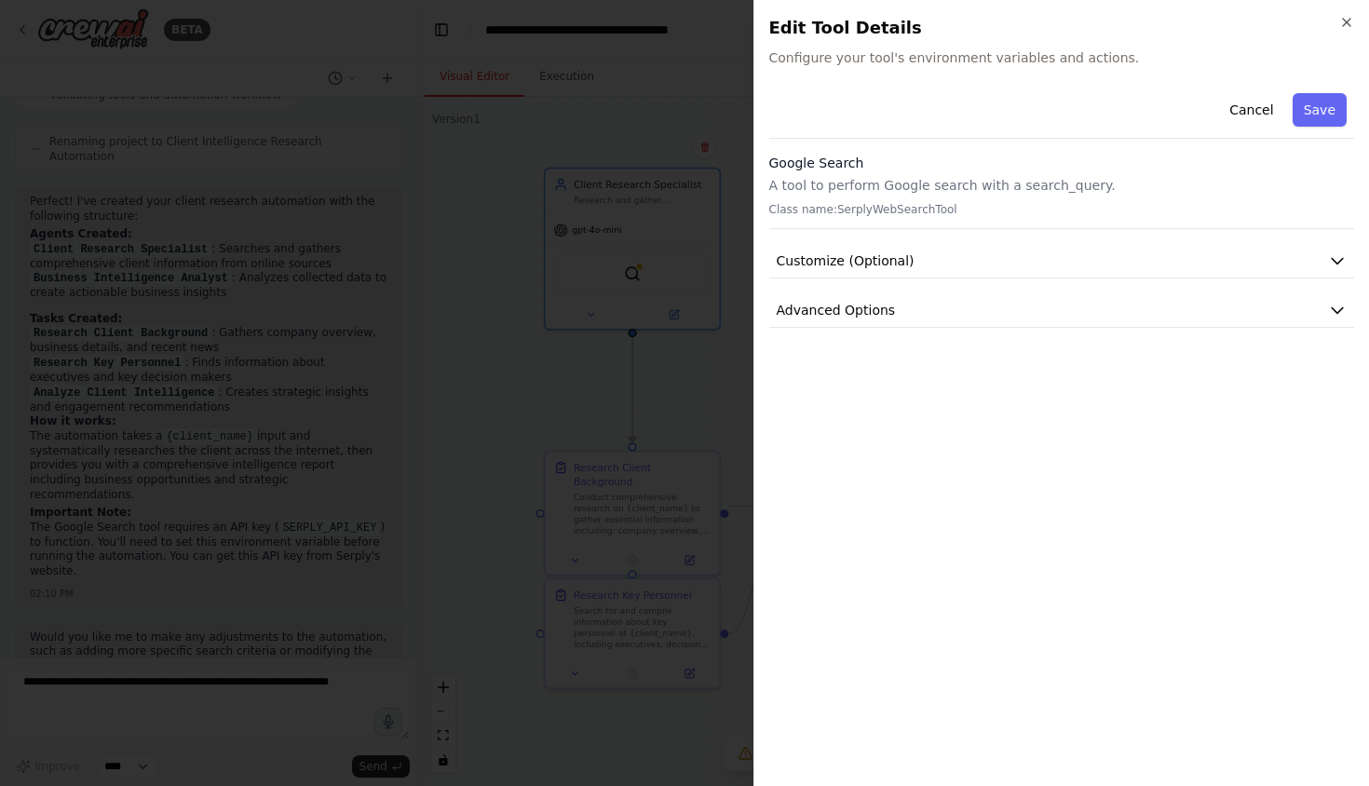
click at [688, 130] on div at bounding box center [684, 393] width 1369 height 786
